Goal: Check status: Check status

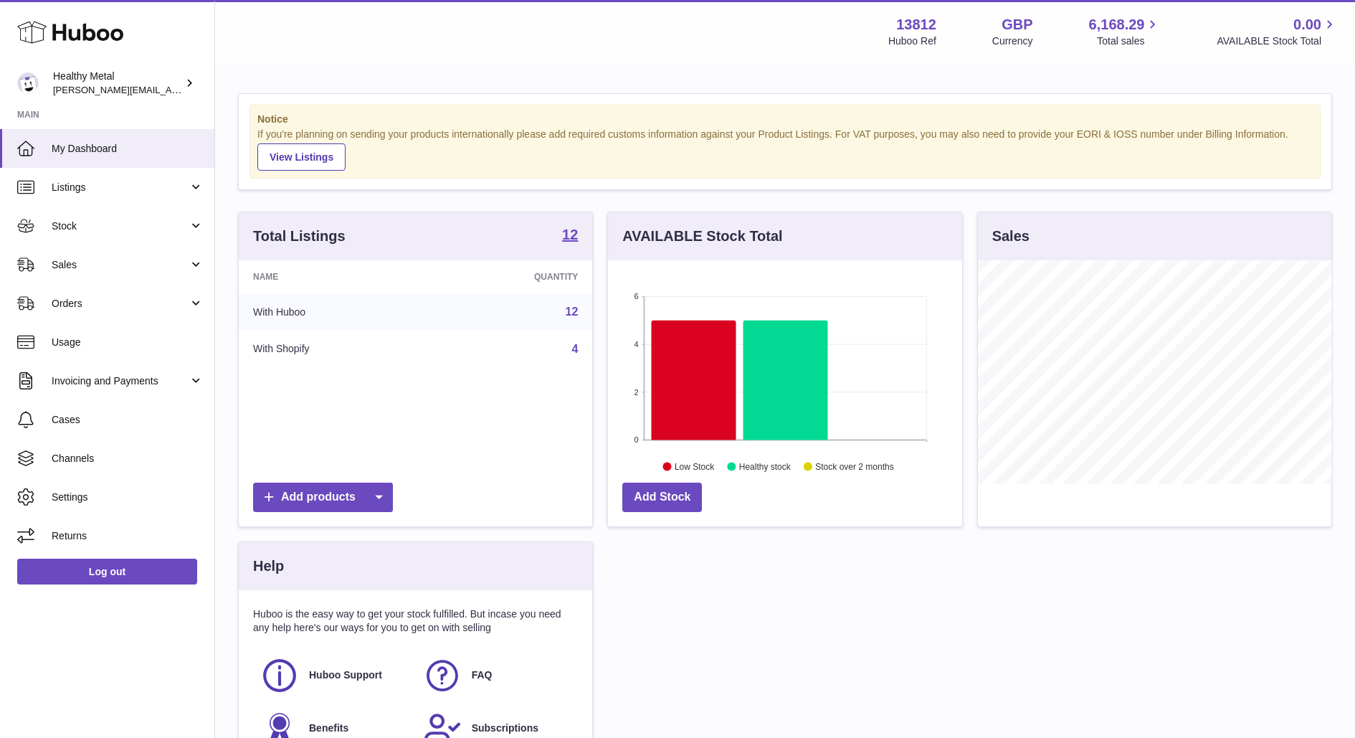
scroll to position [223, 353]
click at [108, 258] on span "Sales" at bounding box center [120, 265] width 137 height 14
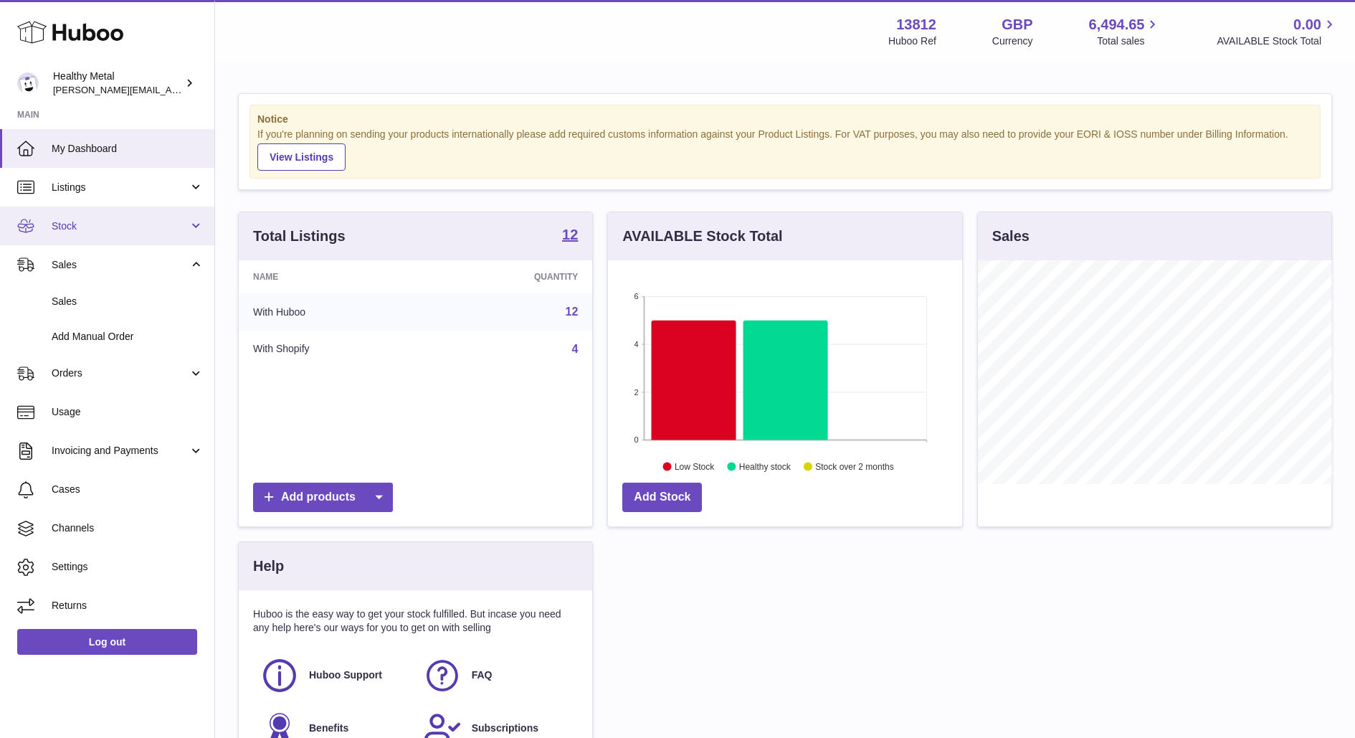
click at [105, 222] on span "Stock" at bounding box center [120, 226] width 137 height 14
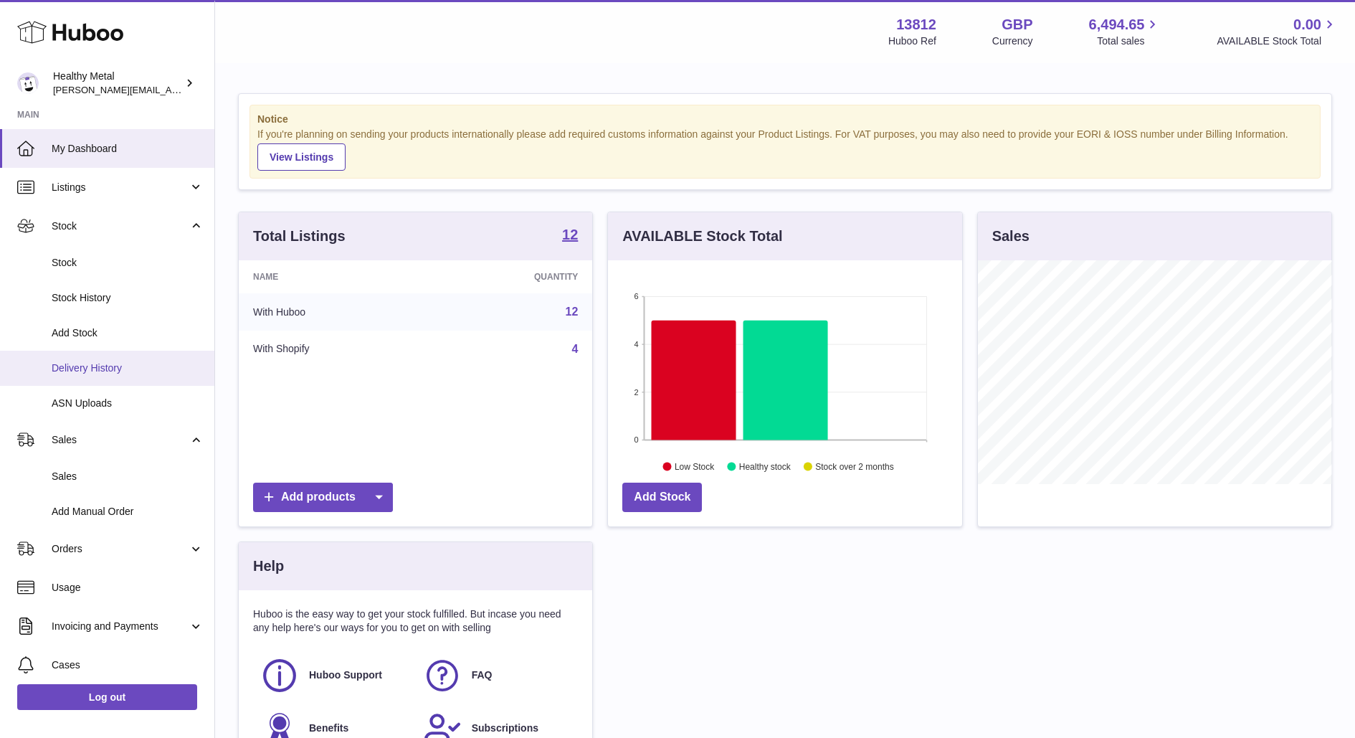
click at [100, 361] on span "Delivery History" at bounding box center [128, 368] width 152 height 14
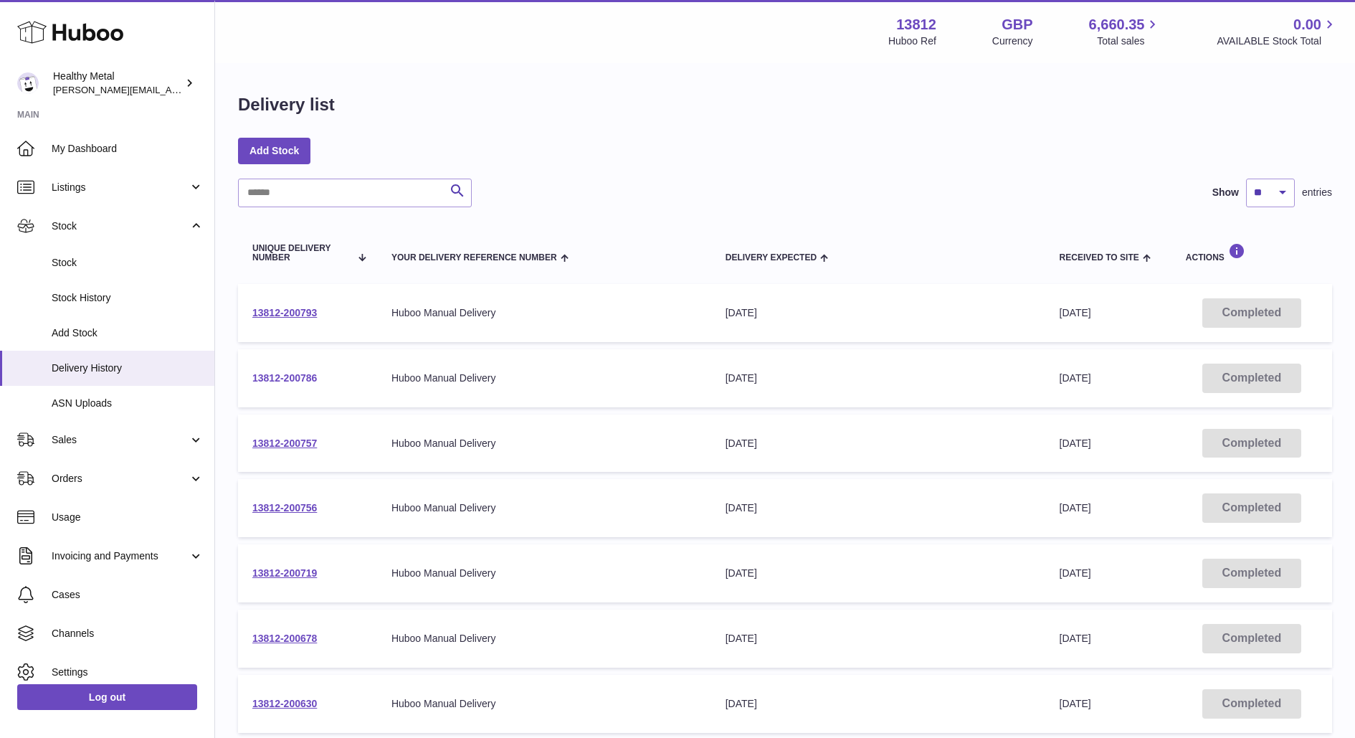
click at [280, 377] on link "13812-200786" at bounding box center [284, 377] width 65 height 11
click at [282, 316] on link "13812-200793" at bounding box center [284, 312] width 65 height 11
click at [98, 146] on span "My Dashboard" at bounding box center [128, 149] width 152 height 14
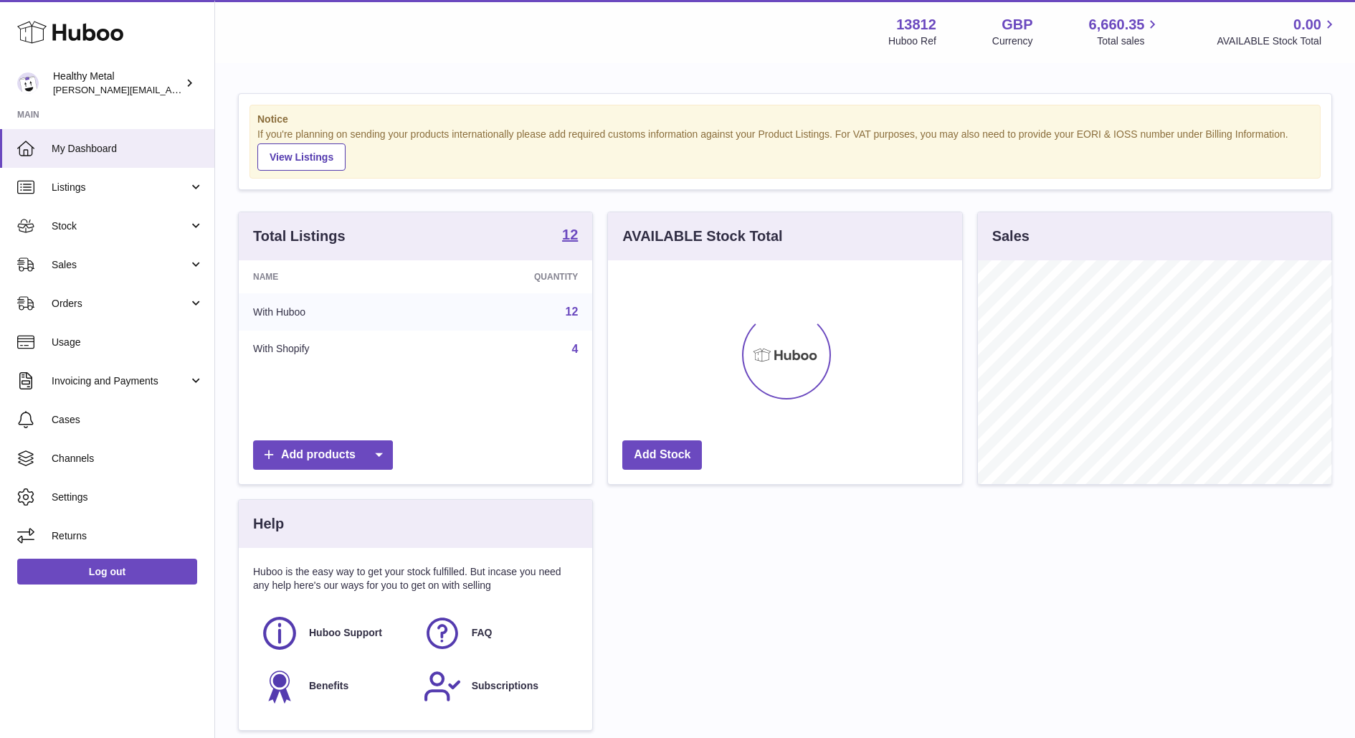
scroll to position [223, 353]
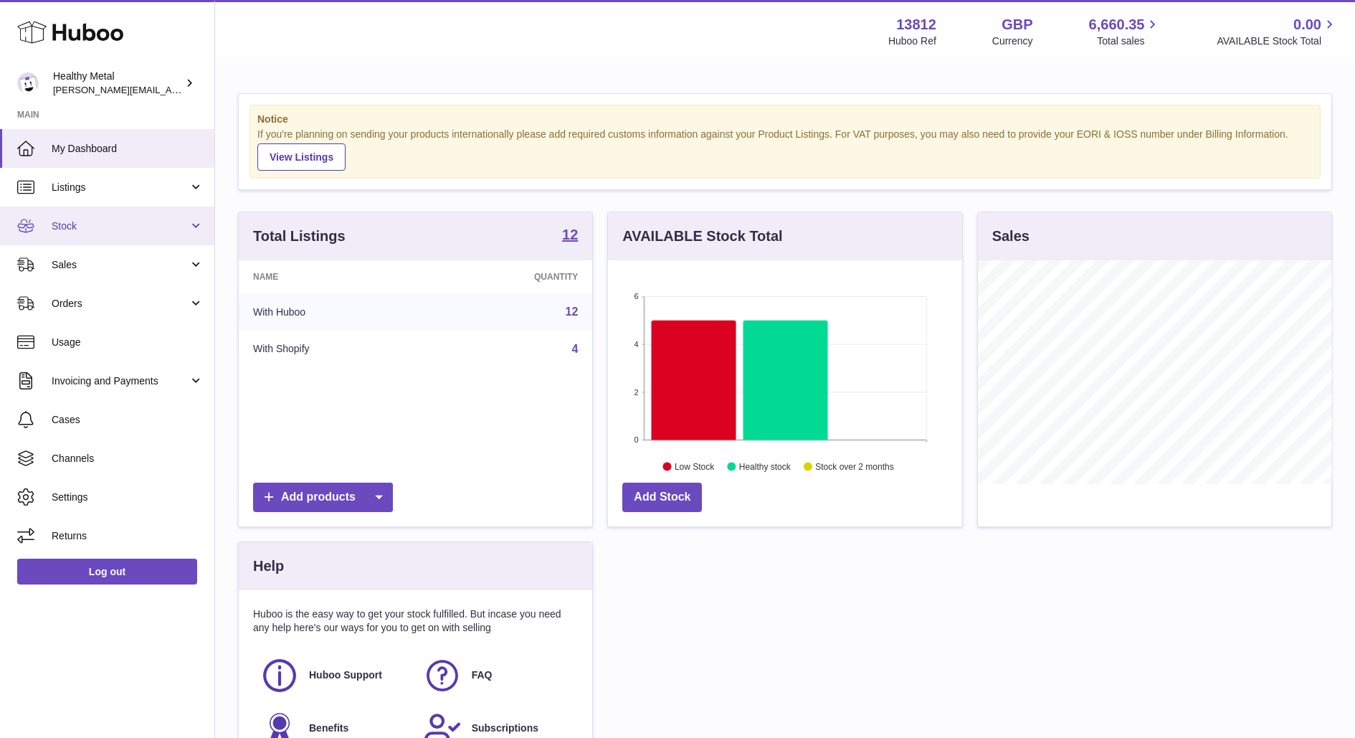
click at [102, 221] on span "Stock" at bounding box center [120, 226] width 137 height 14
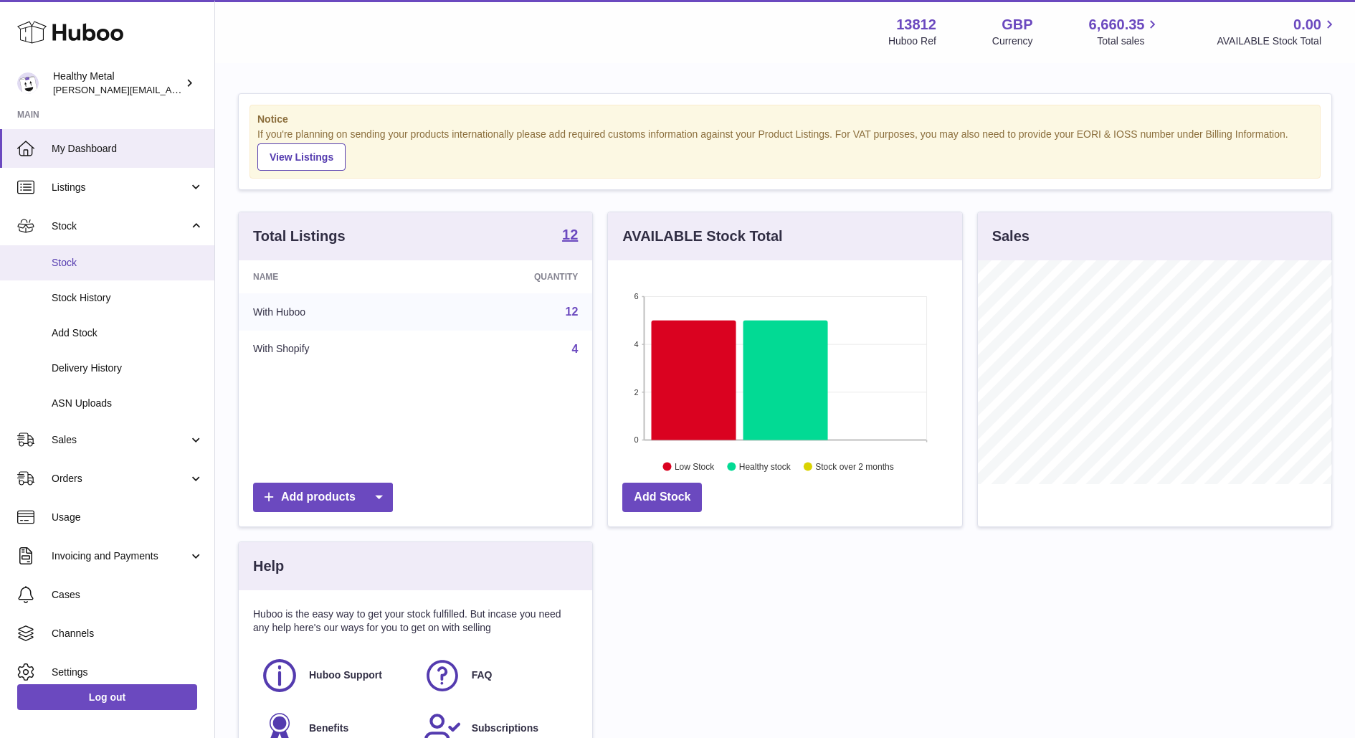
click at [80, 275] on link "Stock" at bounding box center [107, 262] width 214 height 35
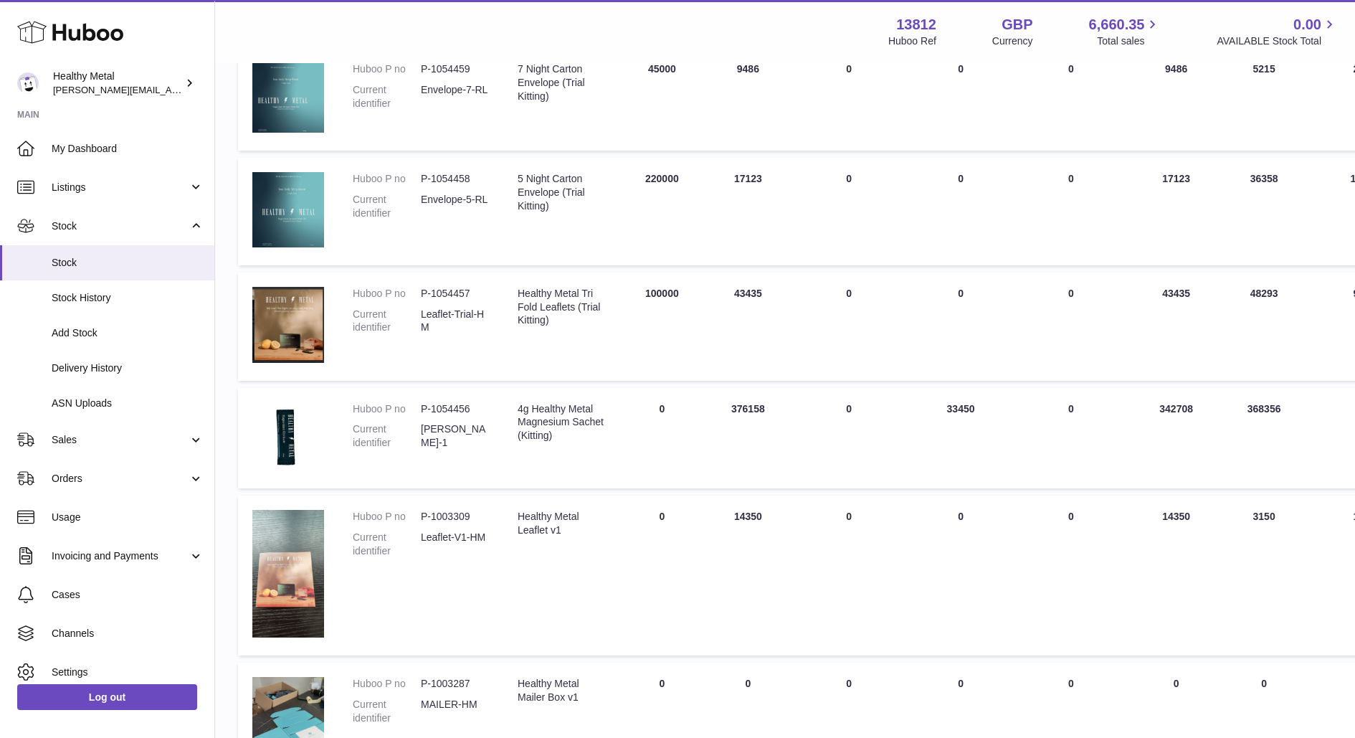
scroll to position [454, 0]
